Goal: Task Accomplishment & Management: Manage account settings

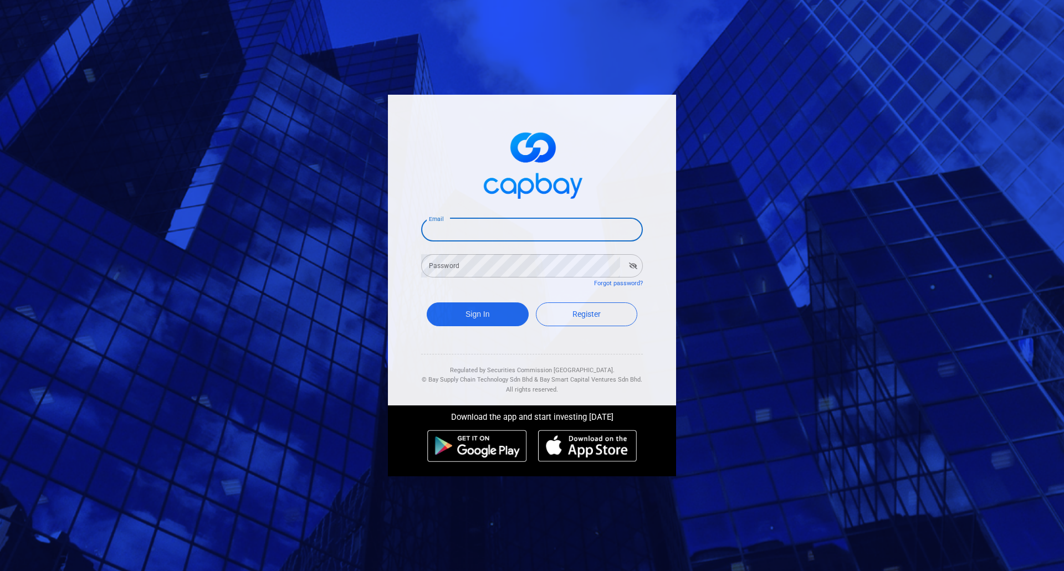
drag, startPoint x: 551, startPoint y: 229, endPoint x: 556, endPoint y: 241, distance: 12.7
click at [551, 229] on input "Email" at bounding box center [532, 229] width 222 height 23
paste input "[EMAIL_ADDRESS][DOMAIN_NAME]"
type input "[EMAIL_ADDRESS][DOMAIN_NAME]"
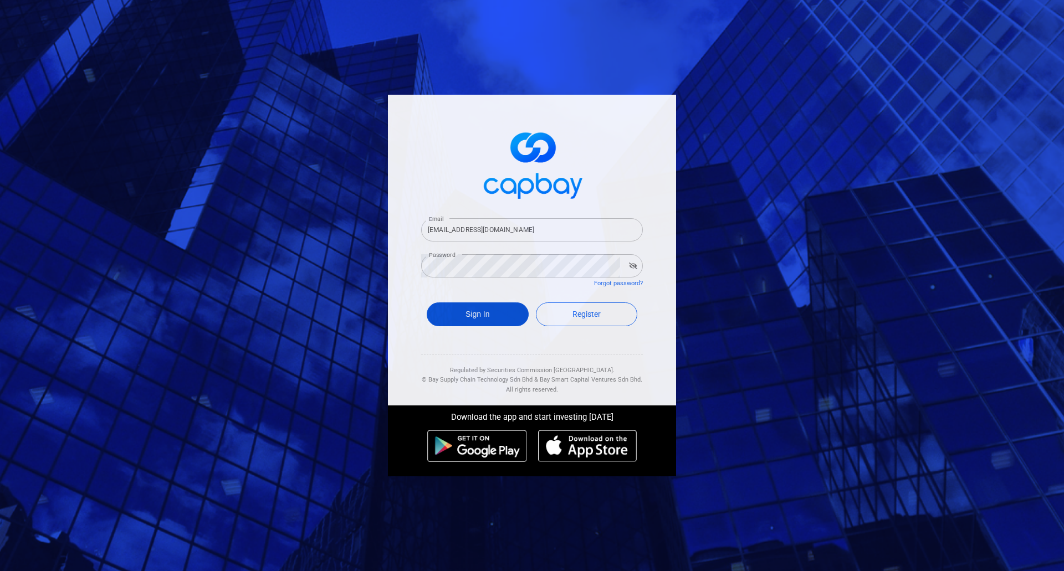
click at [501, 321] on button "Sign In" at bounding box center [478, 315] width 102 height 24
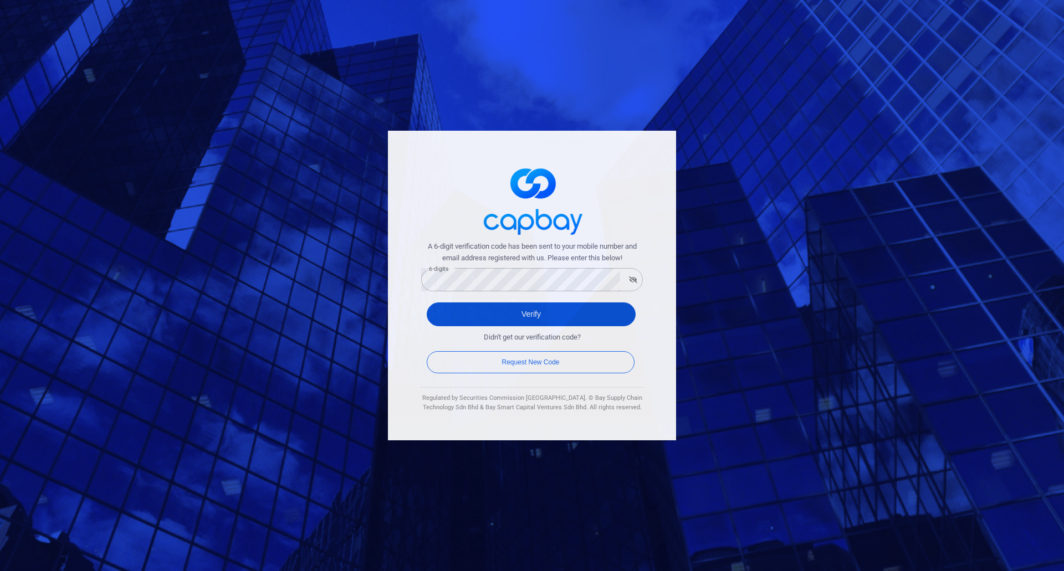
click at [479, 314] on button "Verify" at bounding box center [531, 315] width 209 height 24
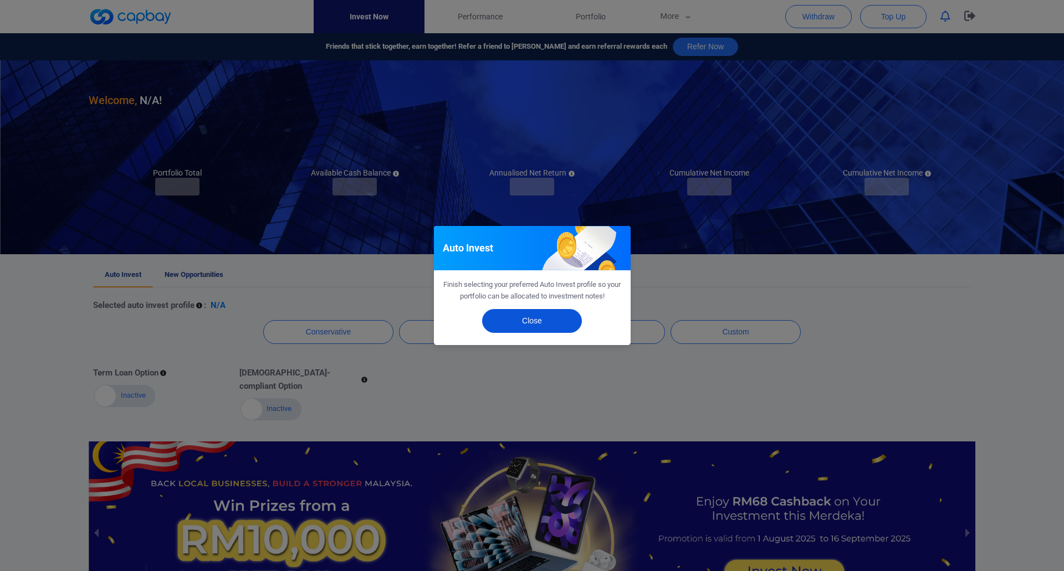
click at [536, 315] on button "Close" at bounding box center [532, 321] width 100 height 24
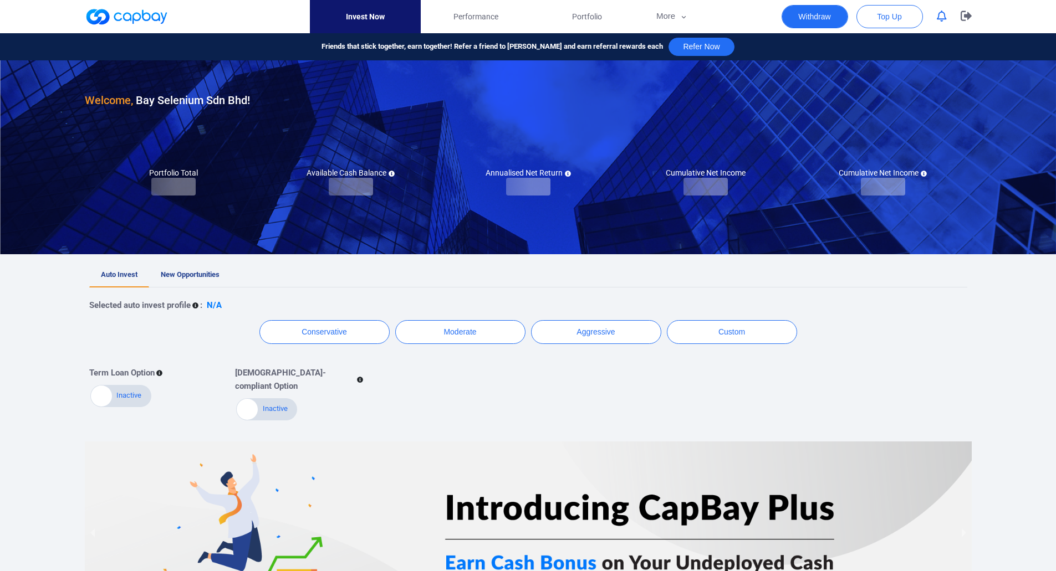
click at [832, 22] on button "Withdraw" at bounding box center [814, 16] width 66 height 23
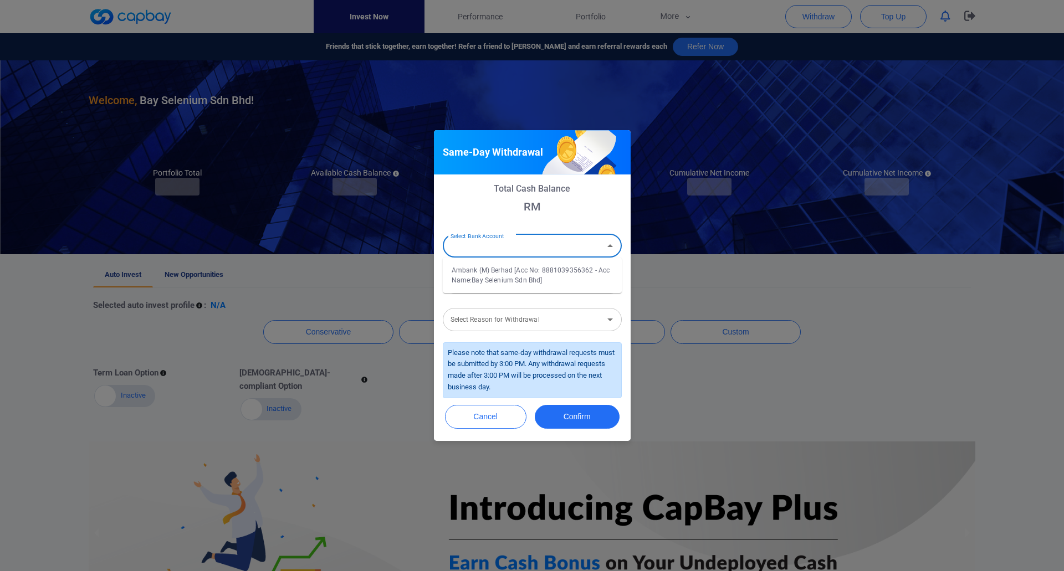
click at [545, 242] on input "Select Bank Account" at bounding box center [523, 246] width 154 height 21
click at [540, 277] on li "Ambank (M) Berhad [Acc No: 8881039356362 - Acc Name:Bay Selenium Sdn Bhd]" at bounding box center [532, 275] width 179 height 27
type input "Ambank (M) Berhad [Acc No: 8881039356362 - Acc Name:Bay Selenium Sdn Bhd]"
drag, startPoint x: 540, startPoint y: 277, endPoint x: 540, endPoint y: 285, distance: 8.3
click at [540, 277] on input "Amount (RM)" at bounding box center [532, 281] width 179 height 23
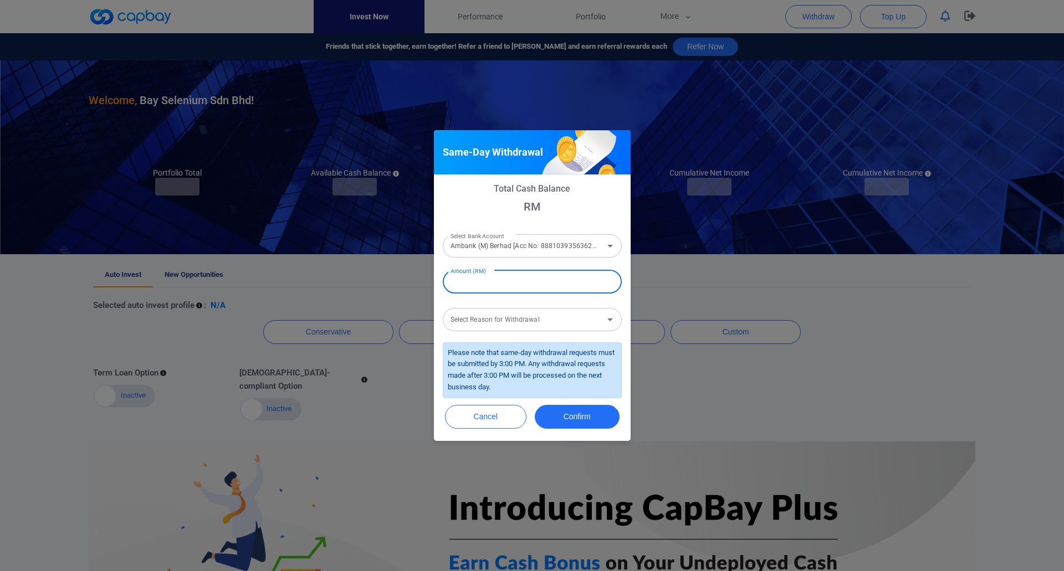
type input "RM 3,000,000"
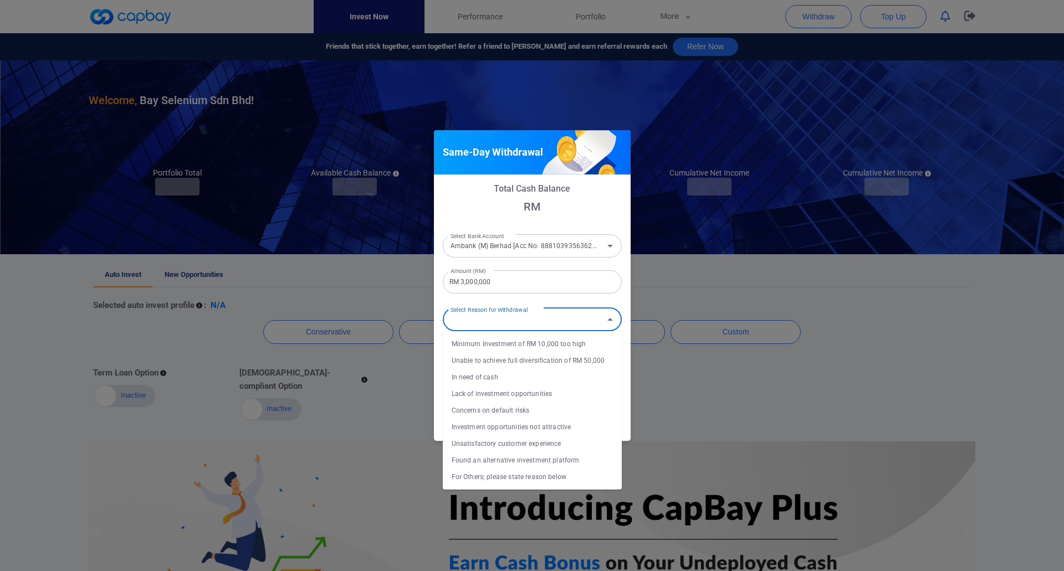
click at [534, 311] on input "Select Reason for Withdrawal" at bounding box center [523, 319] width 154 height 21
click at [521, 375] on li "In need of cash" at bounding box center [532, 377] width 179 height 17
type input "In need of cash"
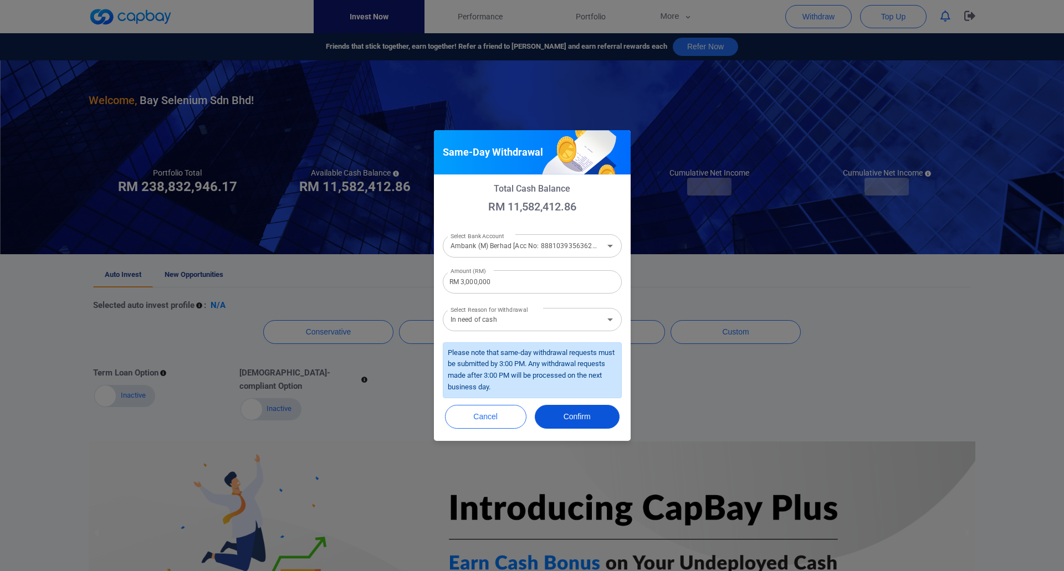
click at [584, 421] on button "Confirm" at bounding box center [577, 417] width 85 height 24
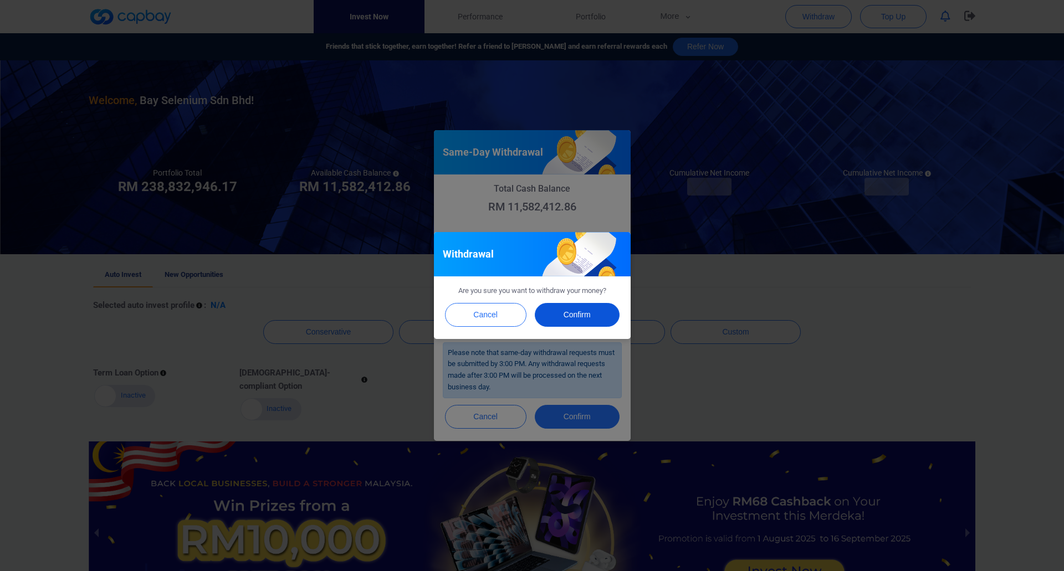
click at [581, 315] on button "Confirm" at bounding box center [577, 315] width 85 height 24
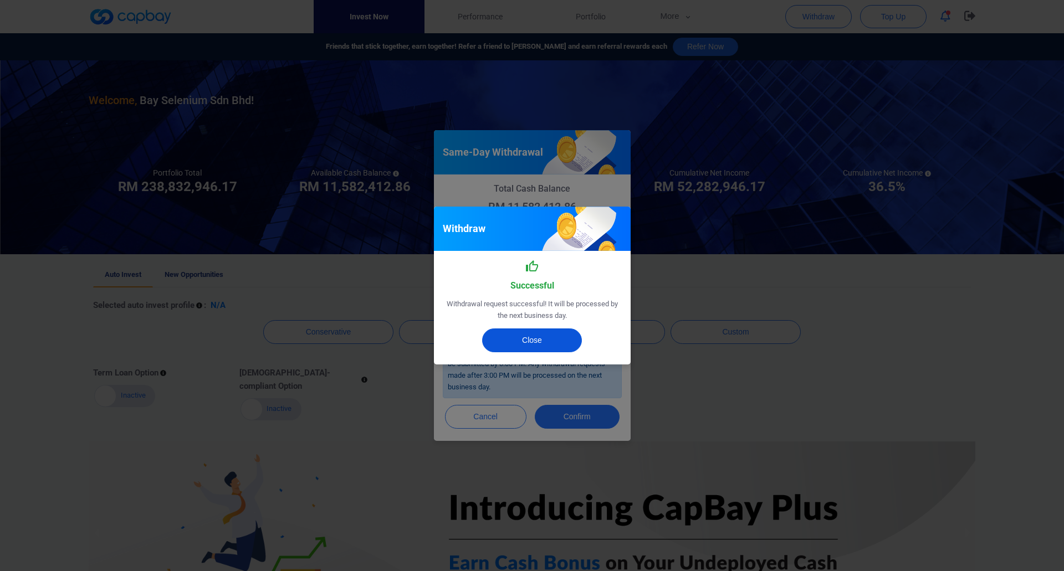
click at [557, 341] on button "Close" at bounding box center [532, 341] width 100 height 24
